Goal: Navigation & Orientation: Go to known website

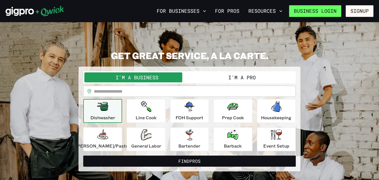
click at [329, 13] on link "Business Login" at bounding box center [315, 11] width 52 height 12
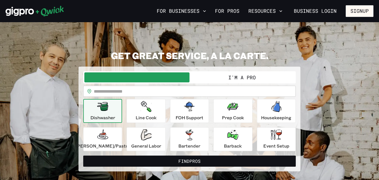
click at [207, 161] on button "Find Pros" at bounding box center [189, 161] width 212 height 11
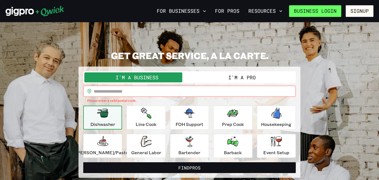
click at [334, 11] on link "Business Login" at bounding box center [315, 11] width 52 height 12
